Goal: Information Seeking & Learning: Learn about a topic

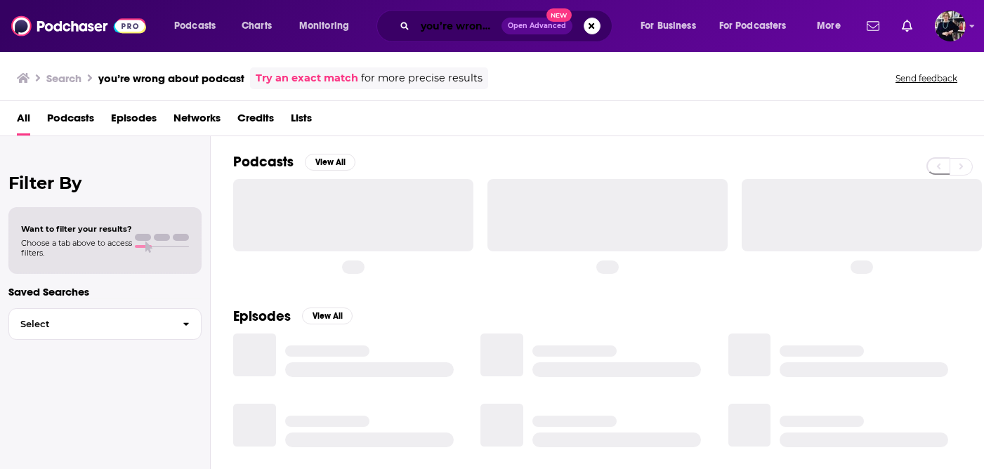
click at [466, 27] on input "you’re wrong about podcast" at bounding box center [458, 26] width 86 height 22
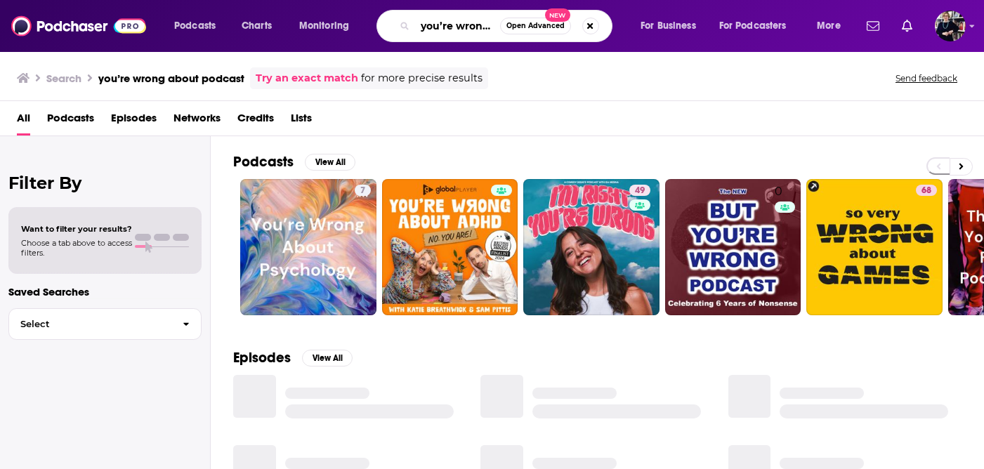
click at [466, 29] on input "you’re wrong about podcast" at bounding box center [457, 26] width 85 height 22
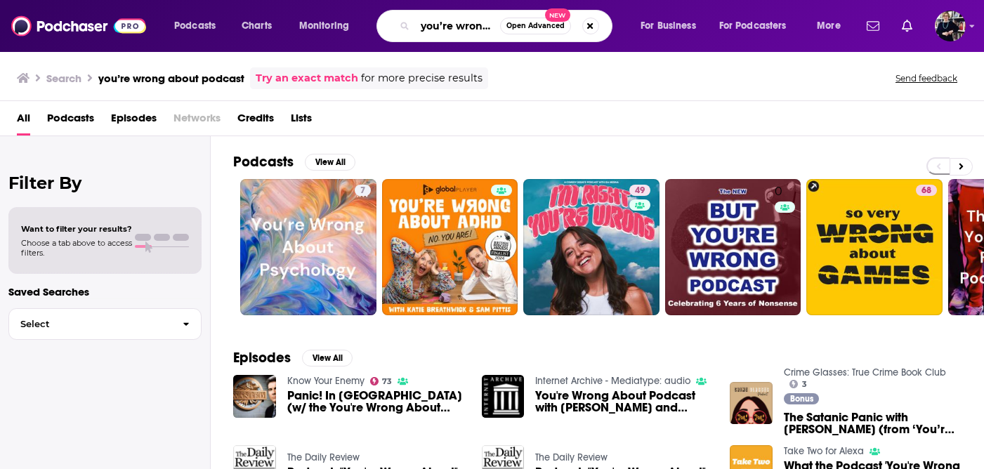
click at [466, 29] on input "you’re wrong about podcast" at bounding box center [457, 26] width 85 height 22
type input "taking care of [DEMOGRAPHIC_DATA] business"
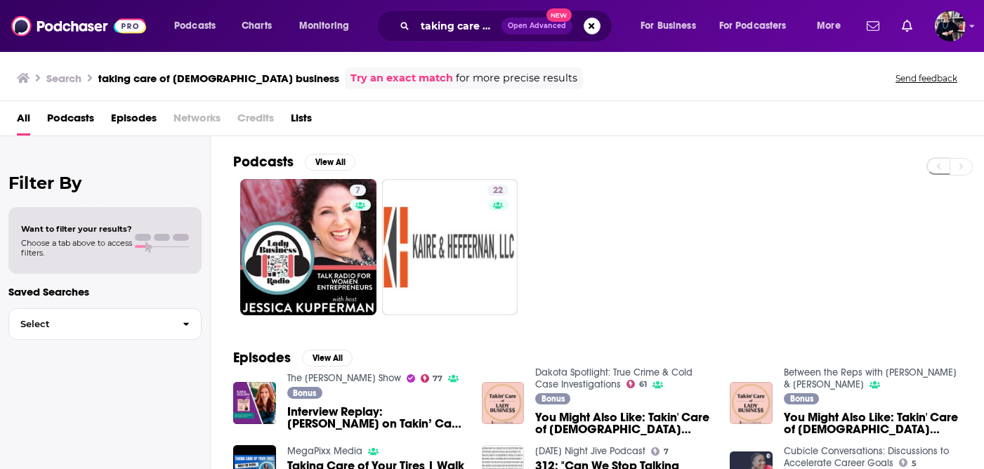
click at [561, 428] on span "You Might Also Like: Takin' Care of [DEMOGRAPHIC_DATA] Business®" at bounding box center [624, 424] width 178 height 24
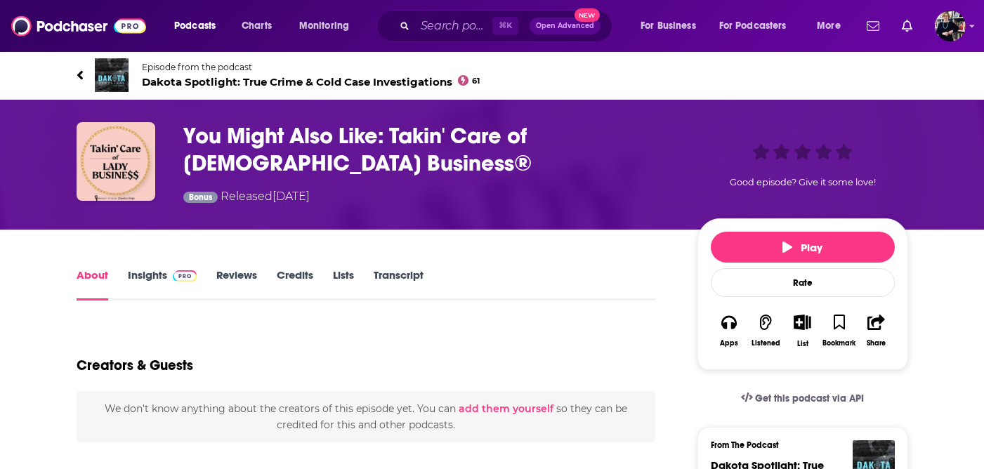
click at [427, 136] on h1 "You Might Also Like: Takin' Care of [DEMOGRAPHIC_DATA] Business®" at bounding box center [429, 149] width 492 height 55
click at [464, 28] on input "Search podcasts, credits, & more..." at bounding box center [453, 26] width 77 height 22
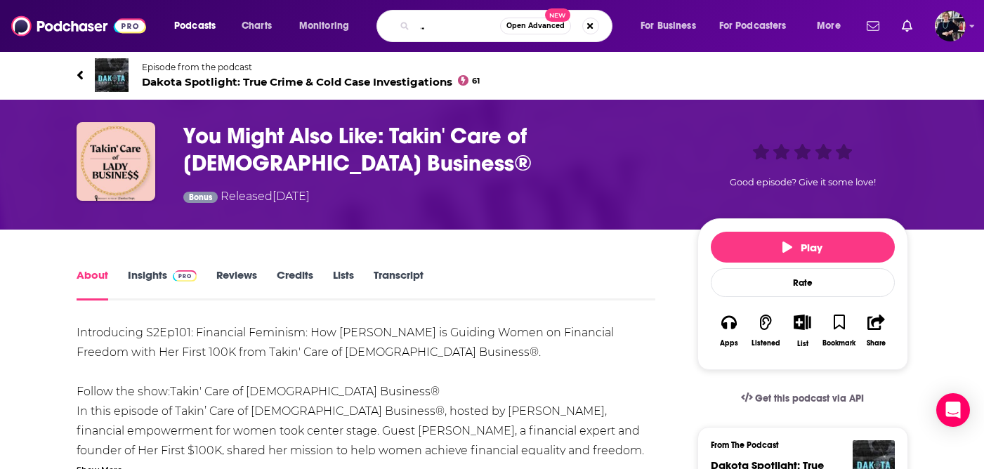
type input "[PERSON_NAME]' care of [DEMOGRAPHIC_DATA] business"
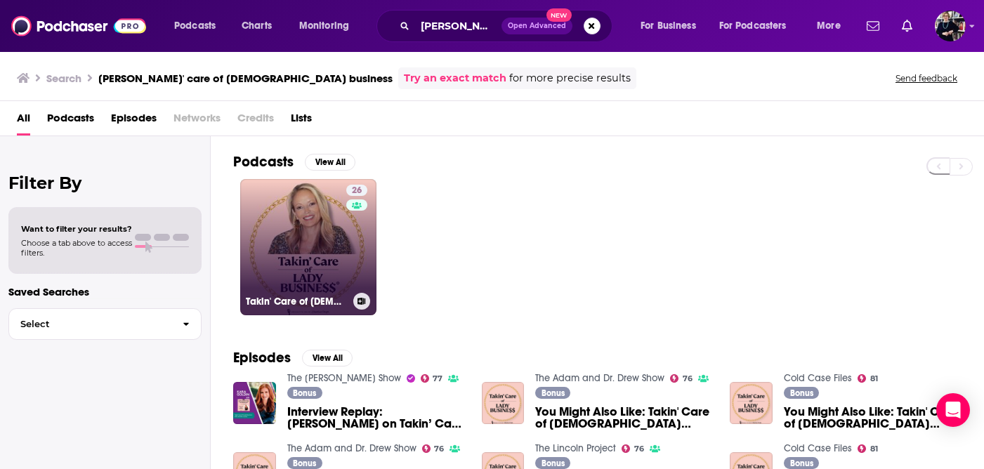
click at [304, 271] on link "26 Takin' Care of [DEMOGRAPHIC_DATA] Business®" at bounding box center [308, 247] width 136 height 136
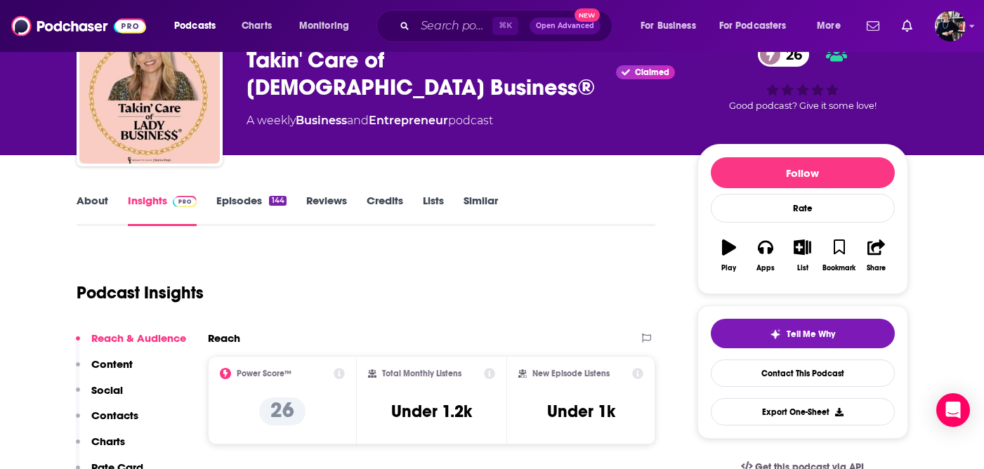
scroll to position [71, 0]
